Goal: Navigation & Orientation: Find specific page/section

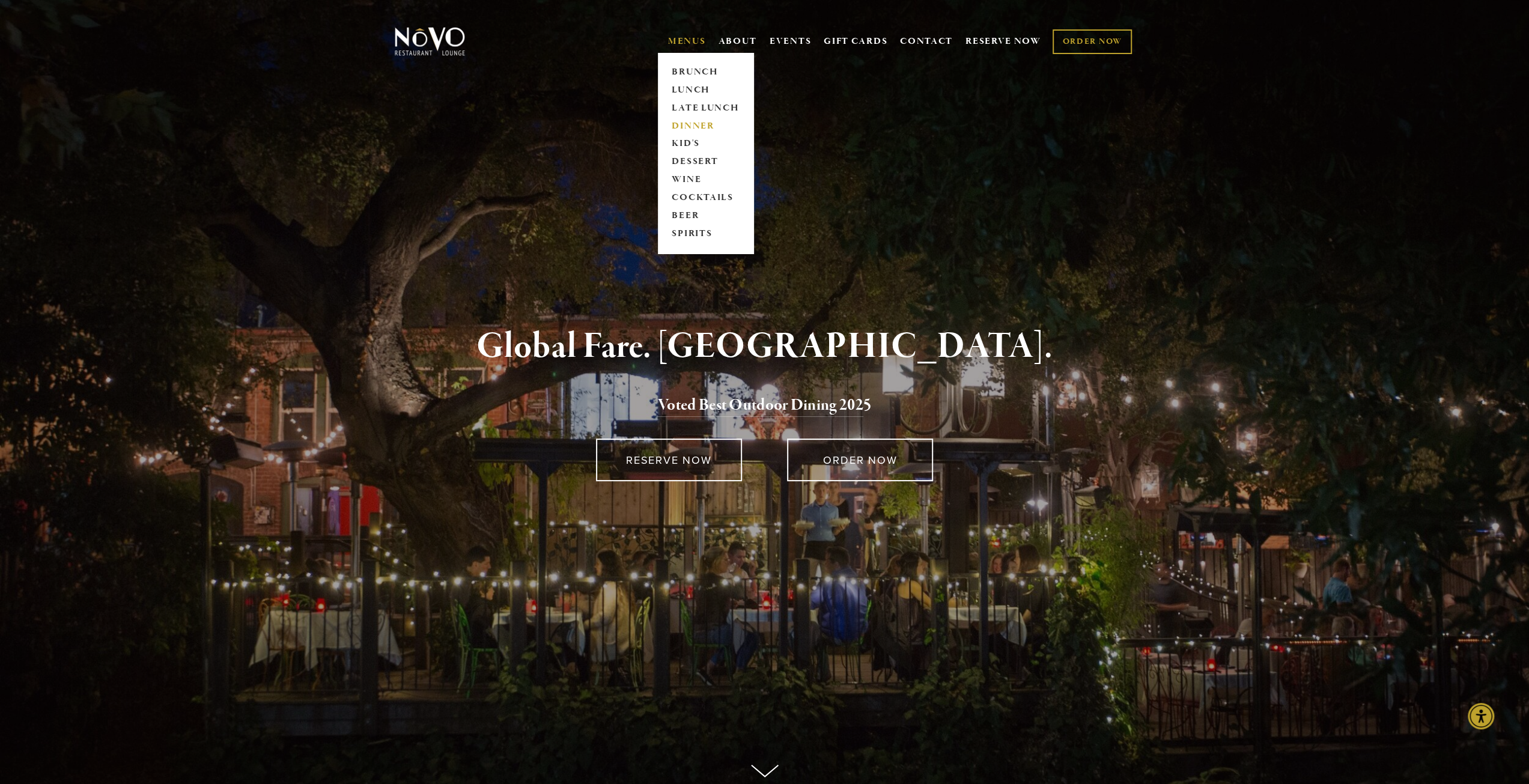
click at [691, 126] on link "DINNER" at bounding box center [705, 126] width 75 height 18
click at [692, 195] on link "COCKTAILS" at bounding box center [705, 198] width 75 height 18
click at [685, 178] on link "WINE" at bounding box center [705, 179] width 75 height 18
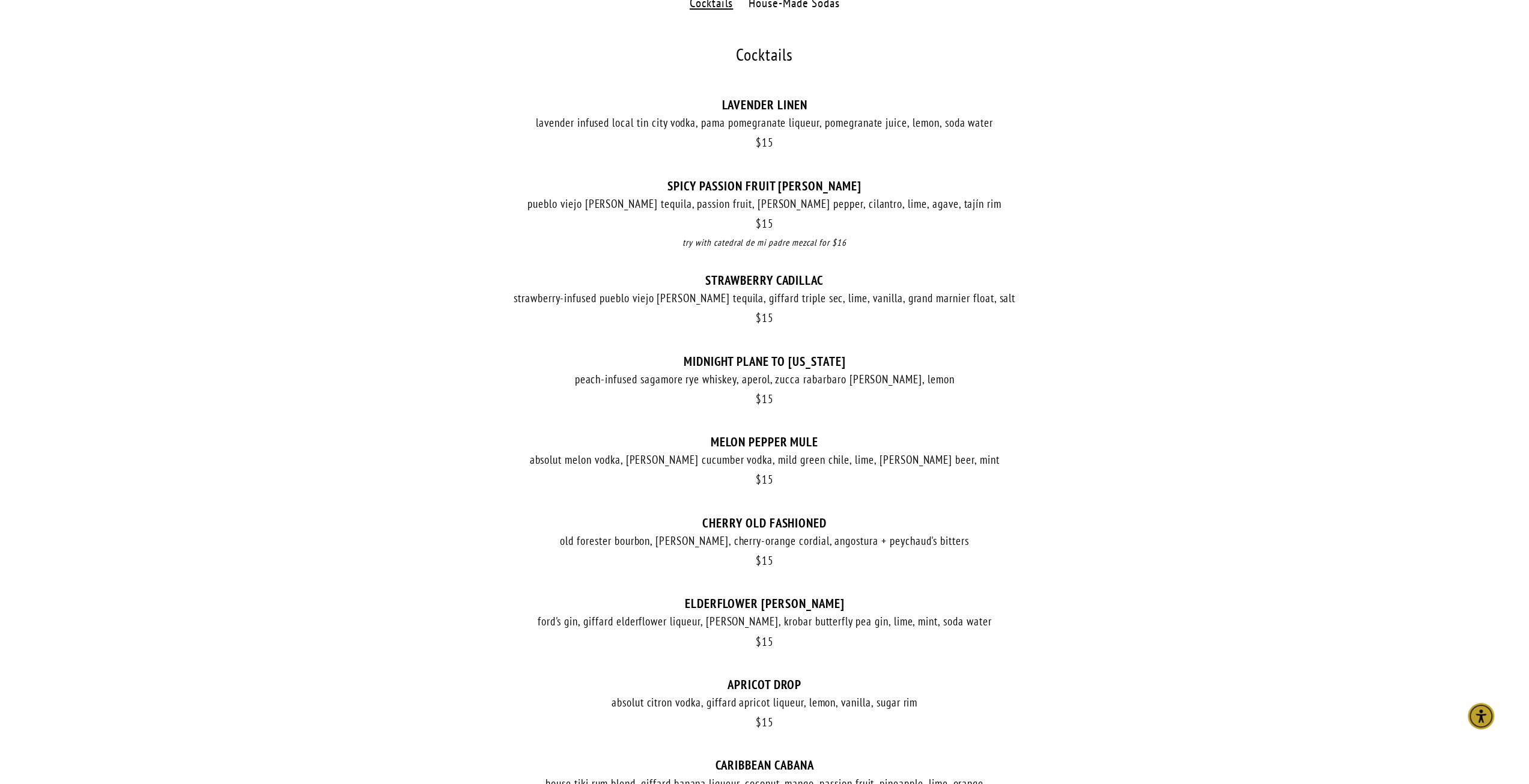
scroll to position [171, 0]
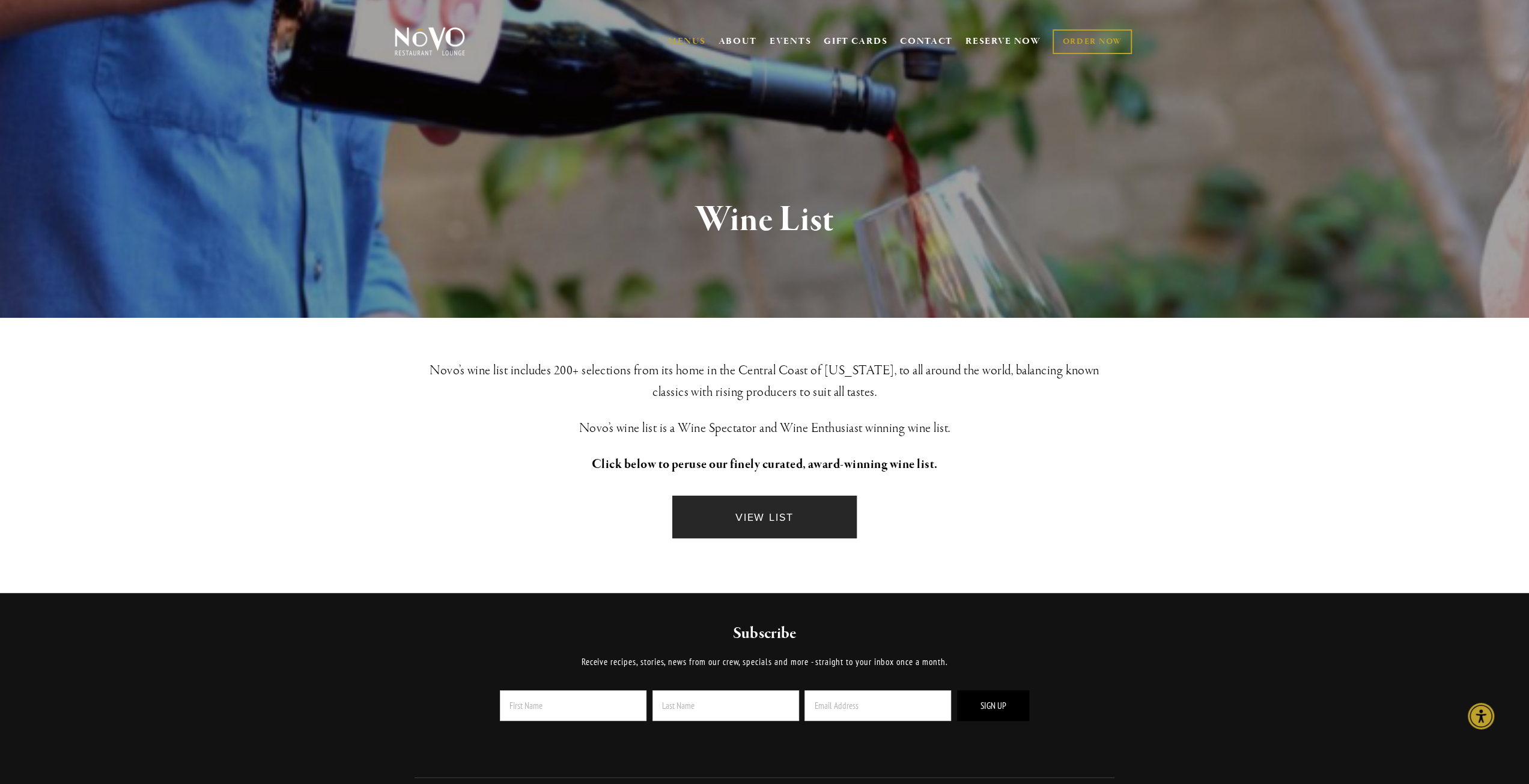
click at [762, 523] on link "VIEW LIST" at bounding box center [765, 517] width 184 height 42
